Goal: Contribute content

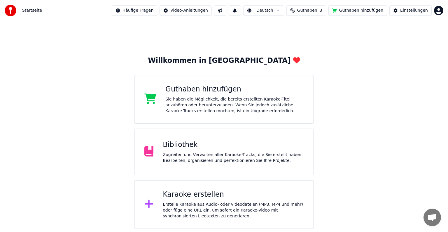
click at [318, 9] on span "Guthaben" at bounding box center [307, 11] width 20 height 6
click at [323, 53] on button "Aktualisieren" at bounding box center [314, 54] width 41 height 11
click at [286, 38] on td "15" at bounding box center [284, 39] width 27 height 11
click at [290, 30] on th "Aufstocken" at bounding box center [284, 28] width 27 height 12
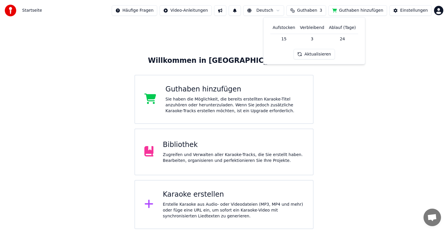
click at [290, 27] on th "Aufstocken" at bounding box center [284, 28] width 27 height 12
click at [404, 76] on div "Willkommen in Youka Guthaben hinzufügen Sie haben die Möglichkeit, die bereits …" at bounding box center [224, 125] width 448 height 208
click at [177, 142] on div "Bibliothek" at bounding box center [233, 144] width 141 height 9
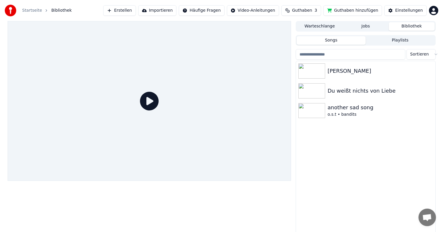
click at [133, 11] on button "Erstellen" at bounding box center [119, 10] width 32 height 11
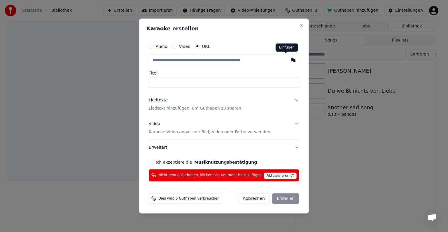
click at [288, 60] on button "button" at bounding box center [294, 60] width 12 height 11
type input "**********"
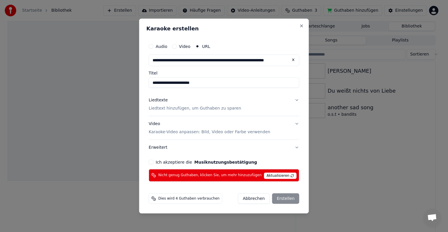
type input "**********"
click at [163, 100] on div "Liedtexte" at bounding box center [158, 100] width 19 height 6
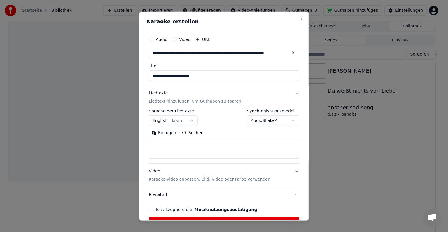
click at [166, 133] on button "Einfügen" at bounding box center [164, 132] width 30 height 9
click at [166, 151] on textarea at bounding box center [217, 149] width 136 height 19
click at [172, 156] on textarea at bounding box center [217, 149] width 136 height 19
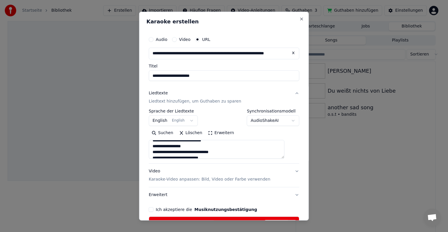
scroll to position [101, 0]
click at [176, 155] on textarea at bounding box center [217, 149] width 136 height 19
type textarea "**********"
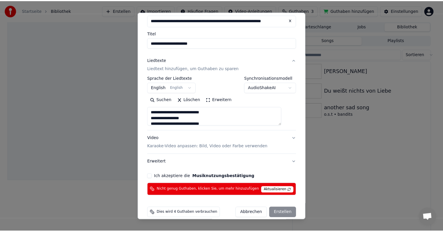
scroll to position [40, 0]
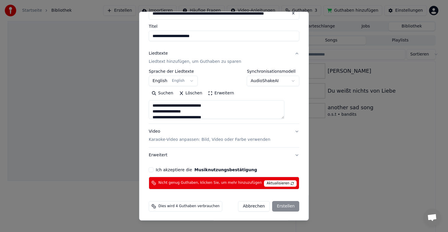
click at [265, 183] on span "Aktualisieren" at bounding box center [280, 183] width 33 height 6
click at [253, 203] on button "Abbrechen" at bounding box center [254, 206] width 32 height 11
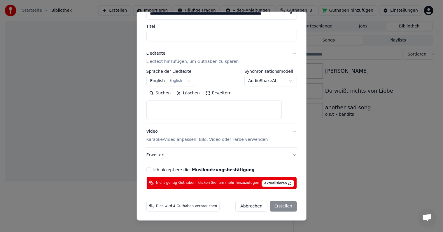
select select
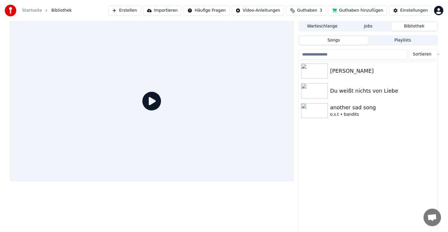
click at [436, 8] on html "Startseite Bibliothek Erstellen Importieren Häufige Fragen Video-Anleitungen Gu…" at bounding box center [224, 116] width 448 height 232
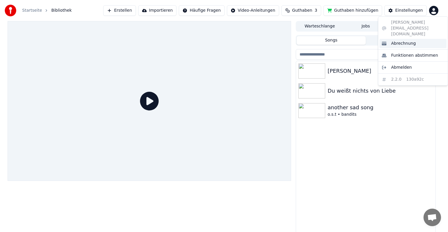
click at [410, 41] on span "Abrechnung" at bounding box center [403, 44] width 25 height 6
